Goal: Transaction & Acquisition: Purchase product/service

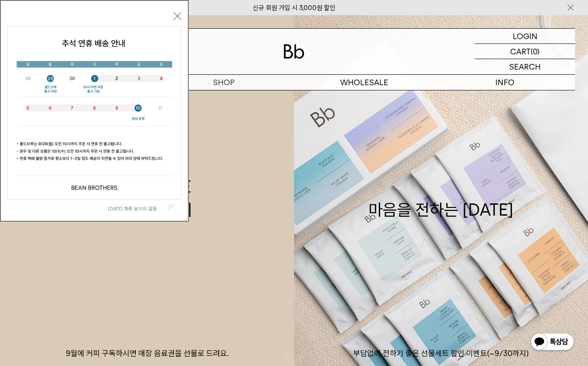
click at [151, 210] on label "오늘 하루 보이지 않음" at bounding box center [137, 209] width 59 height 6
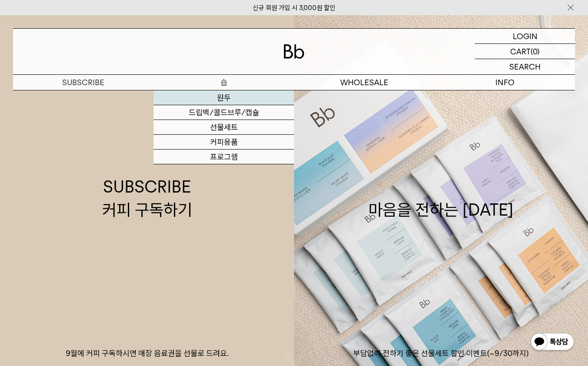
click at [225, 100] on link "원두" at bounding box center [223, 97] width 140 height 15
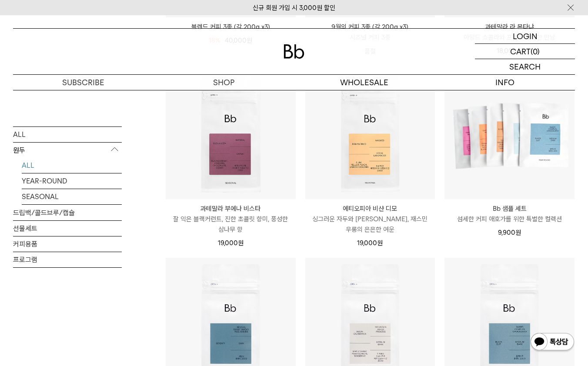
scroll to position [478, 0]
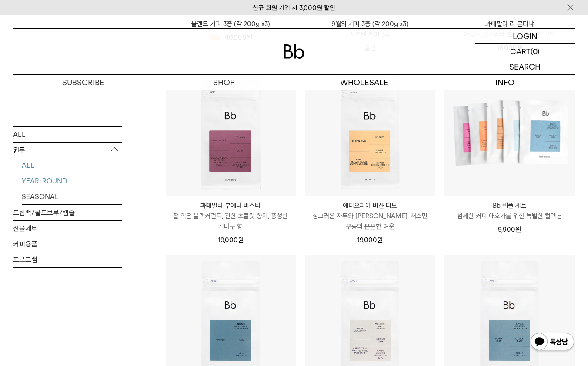
click at [57, 179] on link "YEAR-ROUND" at bounding box center [72, 180] width 100 height 15
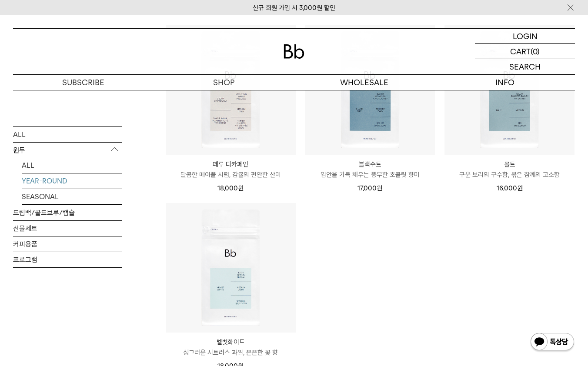
scroll to position [348, 0]
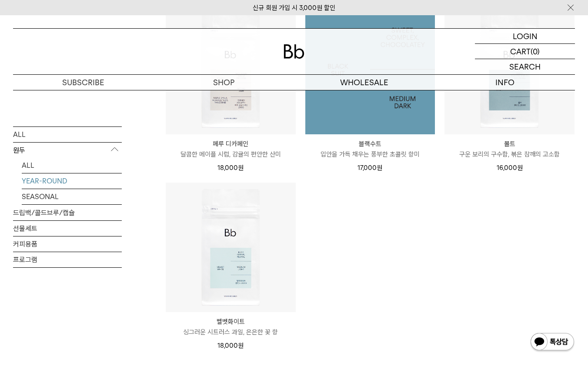
click at [368, 115] on img at bounding box center [370, 69] width 130 height 130
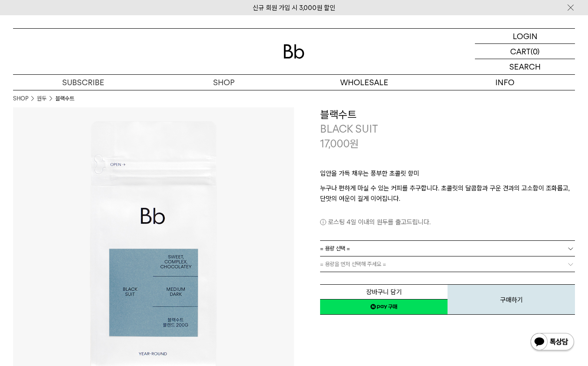
click at [357, 251] on link "= 용량 선택 =" at bounding box center [447, 248] width 255 height 15
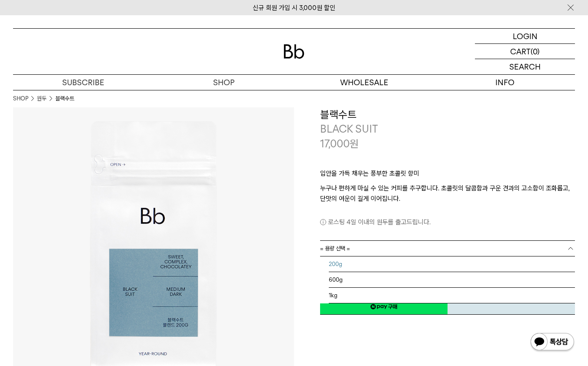
click at [342, 267] on li "200g" at bounding box center [452, 264] width 246 height 16
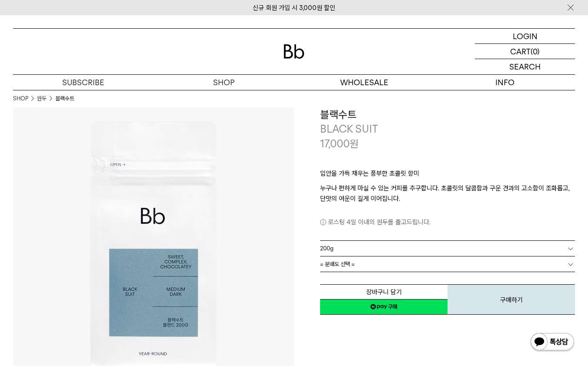
click at [335, 262] on span "= 분쇄도 선택 =" at bounding box center [337, 263] width 35 height 15
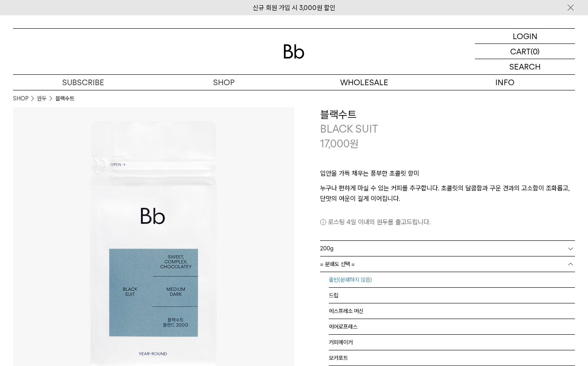
click at [343, 279] on li "홀빈(분쇄하지 않음)" at bounding box center [452, 280] width 246 height 16
